Goal: Transaction & Acquisition: Purchase product/service

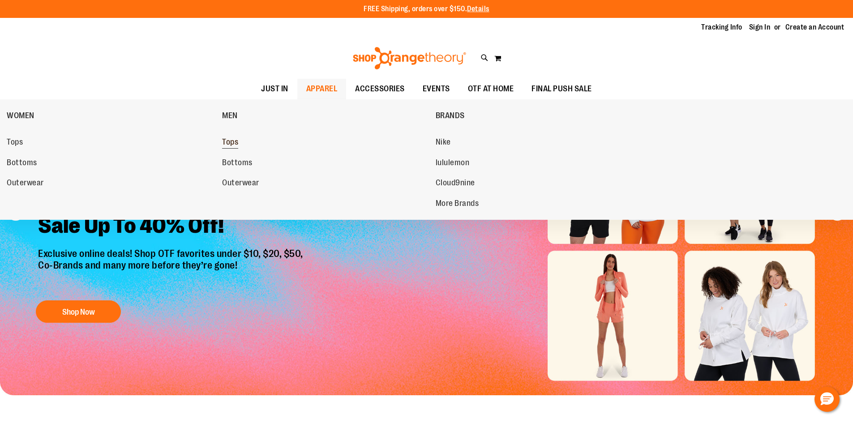
click at [227, 143] on span "Tops" at bounding box center [230, 142] width 16 height 11
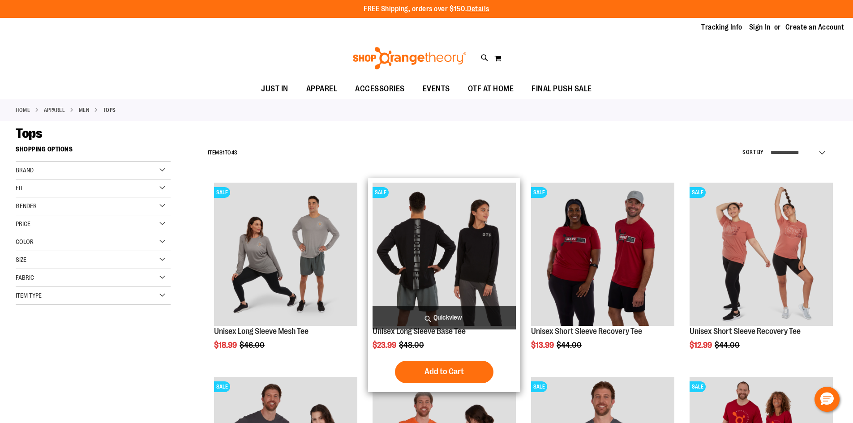
click at [448, 250] on img "product" at bounding box center [444, 254] width 143 height 143
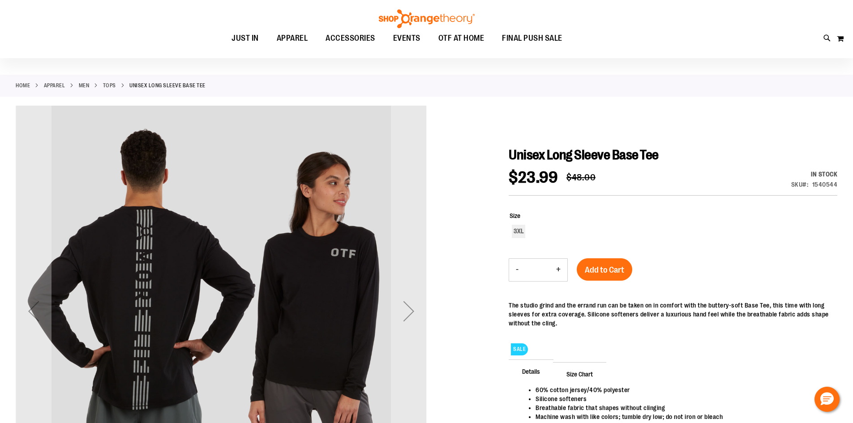
scroll to position [89, 0]
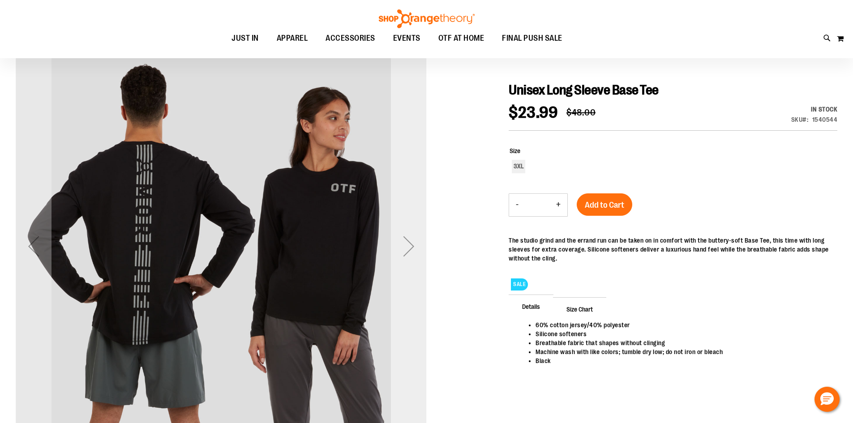
click at [410, 249] on div "Next" at bounding box center [409, 246] width 36 height 36
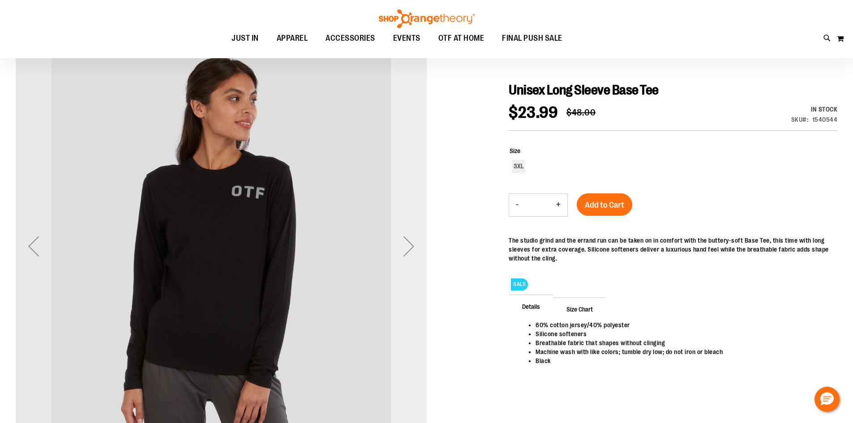
click at [410, 249] on div "Next" at bounding box center [409, 246] width 36 height 36
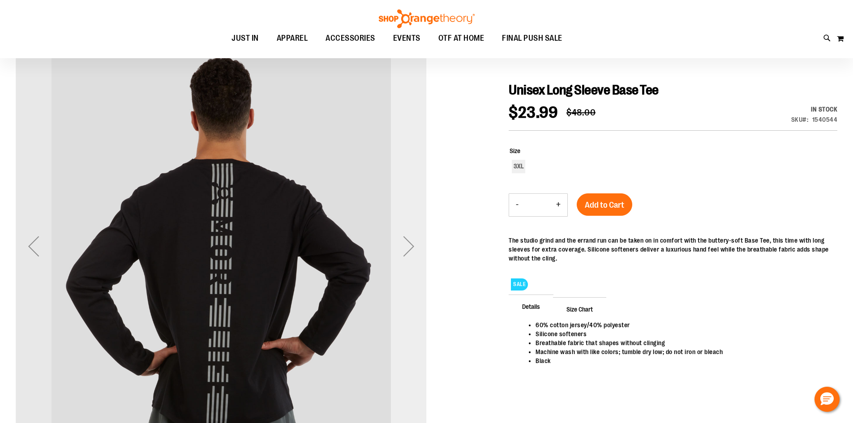
click at [410, 249] on div "Next" at bounding box center [409, 246] width 36 height 36
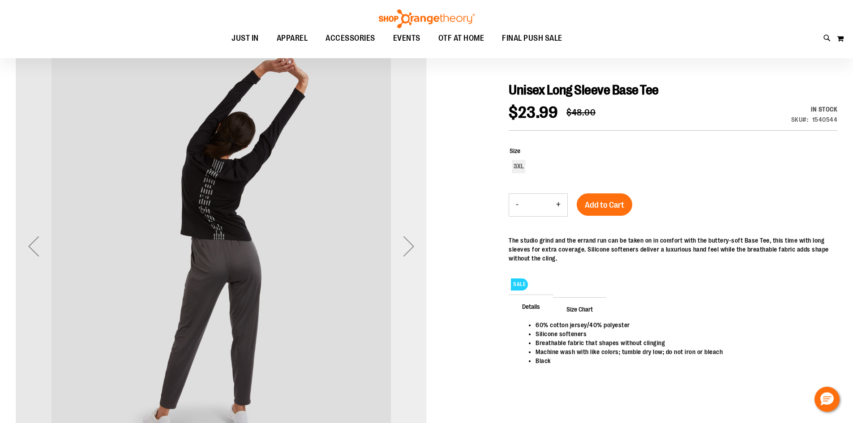
click at [410, 249] on div "Next" at bounding box center [409, 246] width 36 height 36
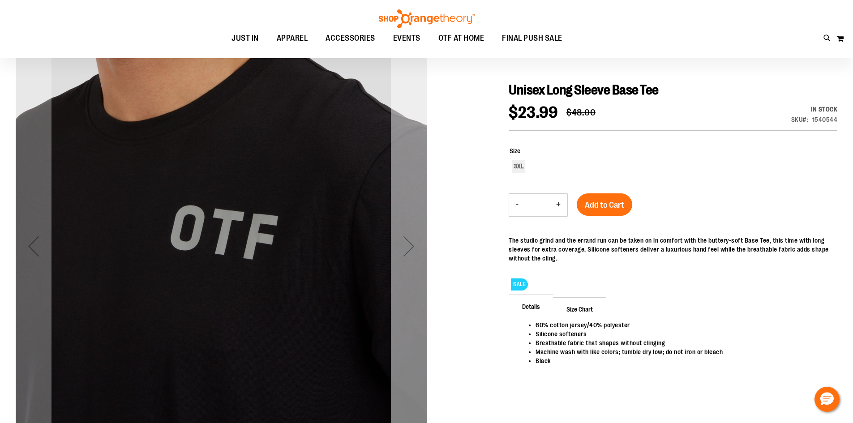
click at [410, 249] on div "Next" at bounding box center [409, 246] width 36 height 36
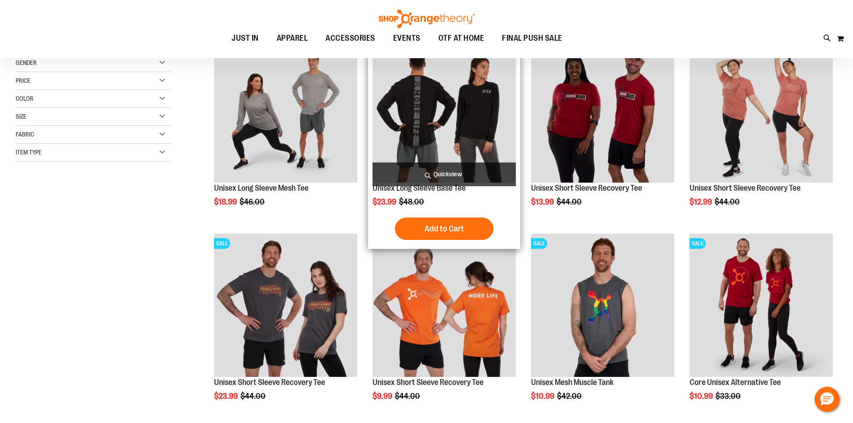
scroll to position [223, 0]
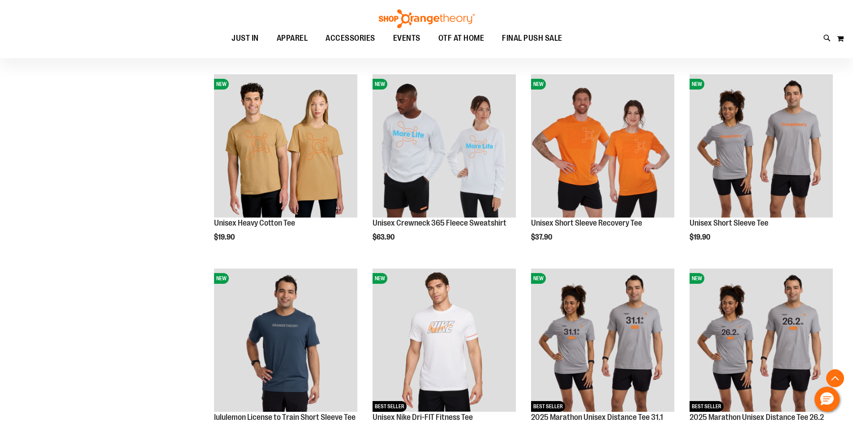
scroll to position [761, 0]
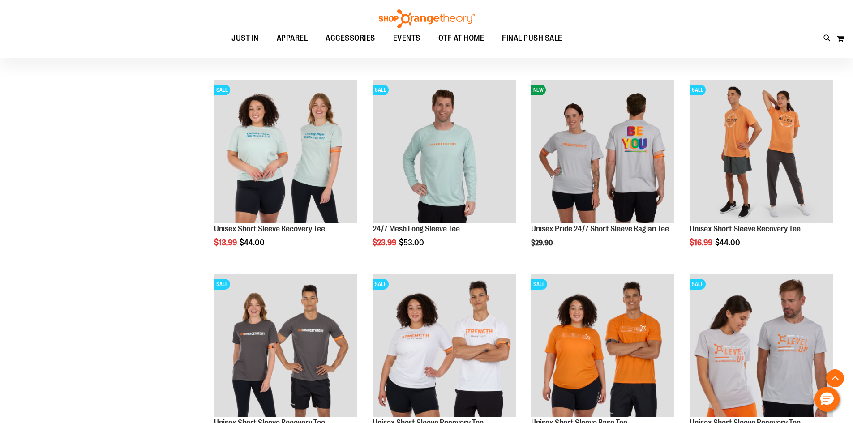
scroll to position [1602, 0]
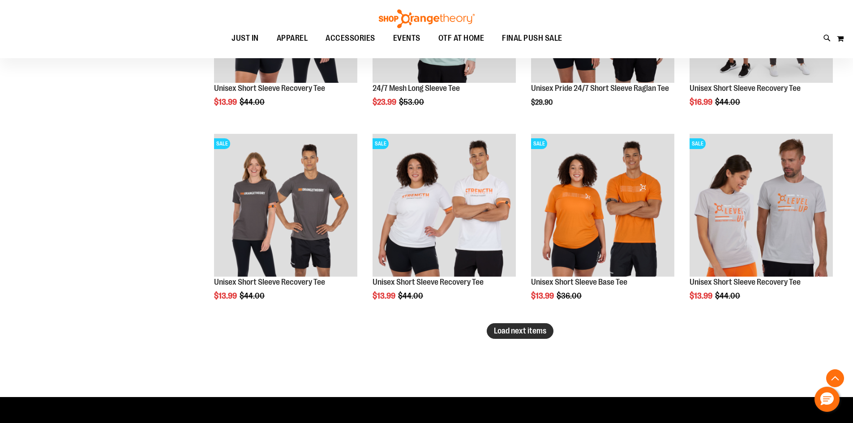
click at [535, 330] on span "Load next items" at bounding box center [520, 330] width 52 height 9
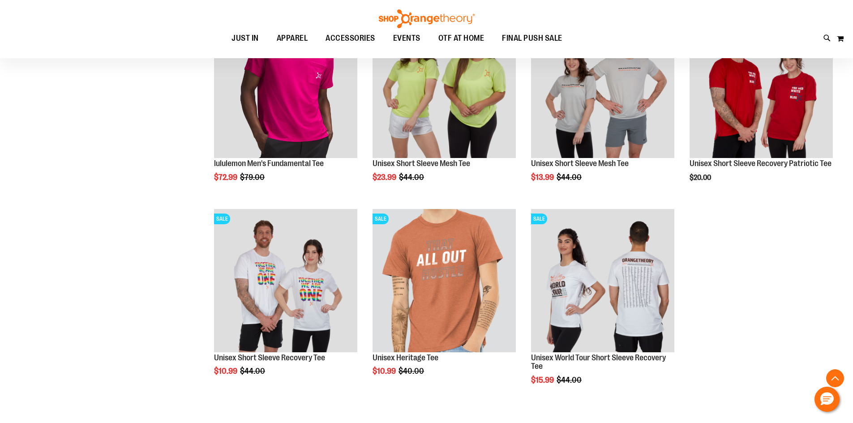
scroll to position [1916, 0]
